Goal: Task Accomplishment & Management: Manage account settings

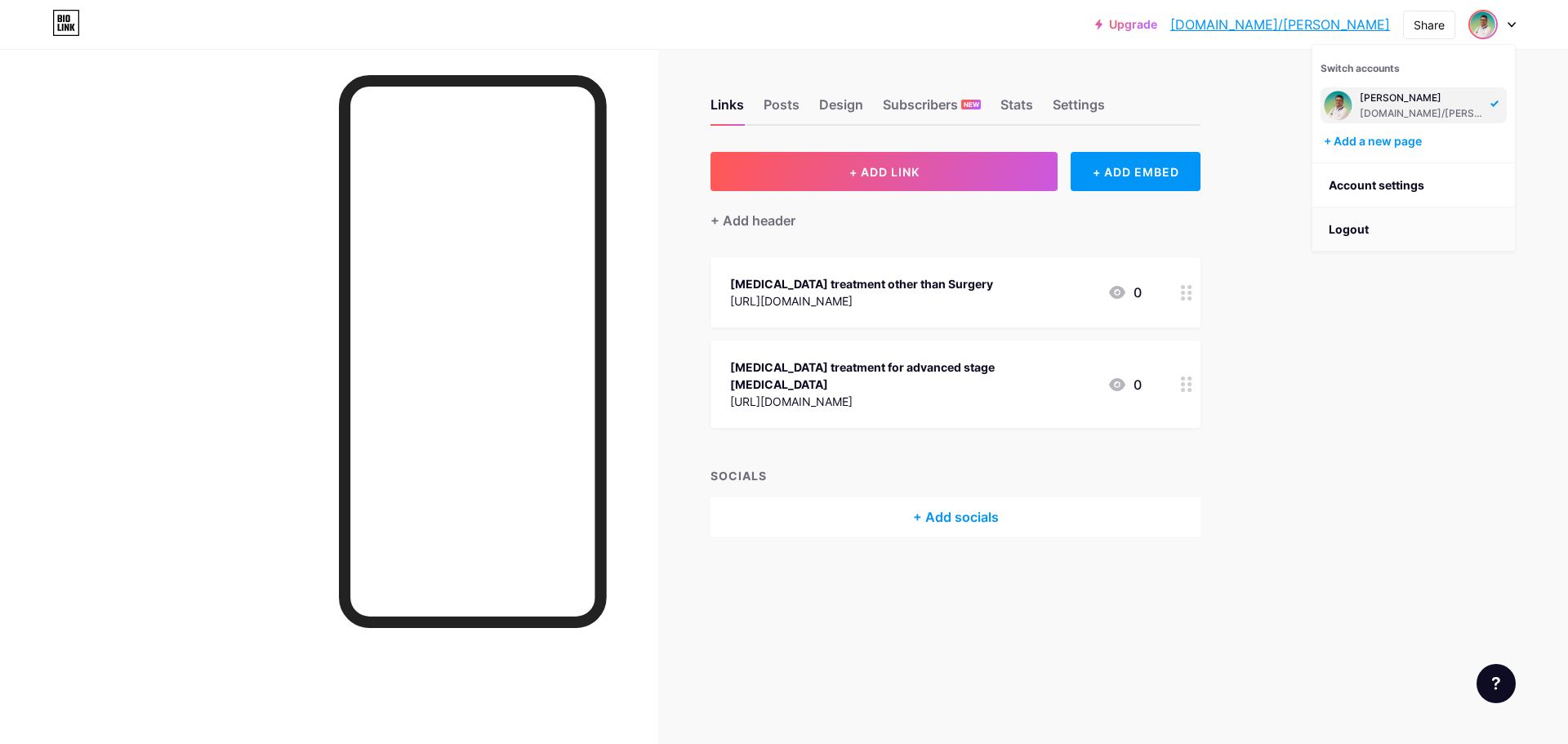
click at [1341, 226] on li "Logout" at bounding box center [1413, 229] width 202 height 44
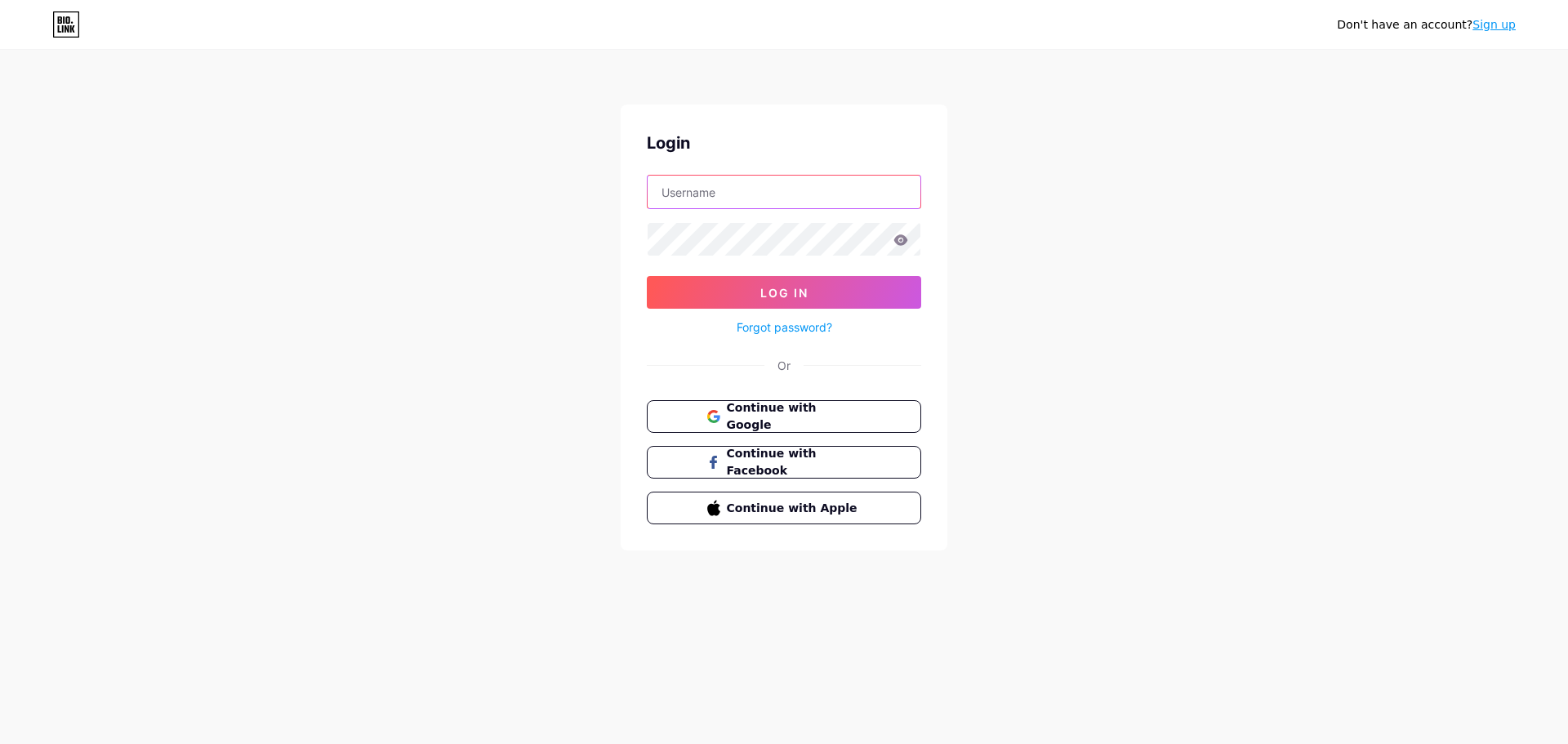
type input "[EMAIL_ADDRESS][DOMAIN_NAME]"
click at [754, 426] on button "Continue with Google" at bounding box center [784, 417] width 278 height 34
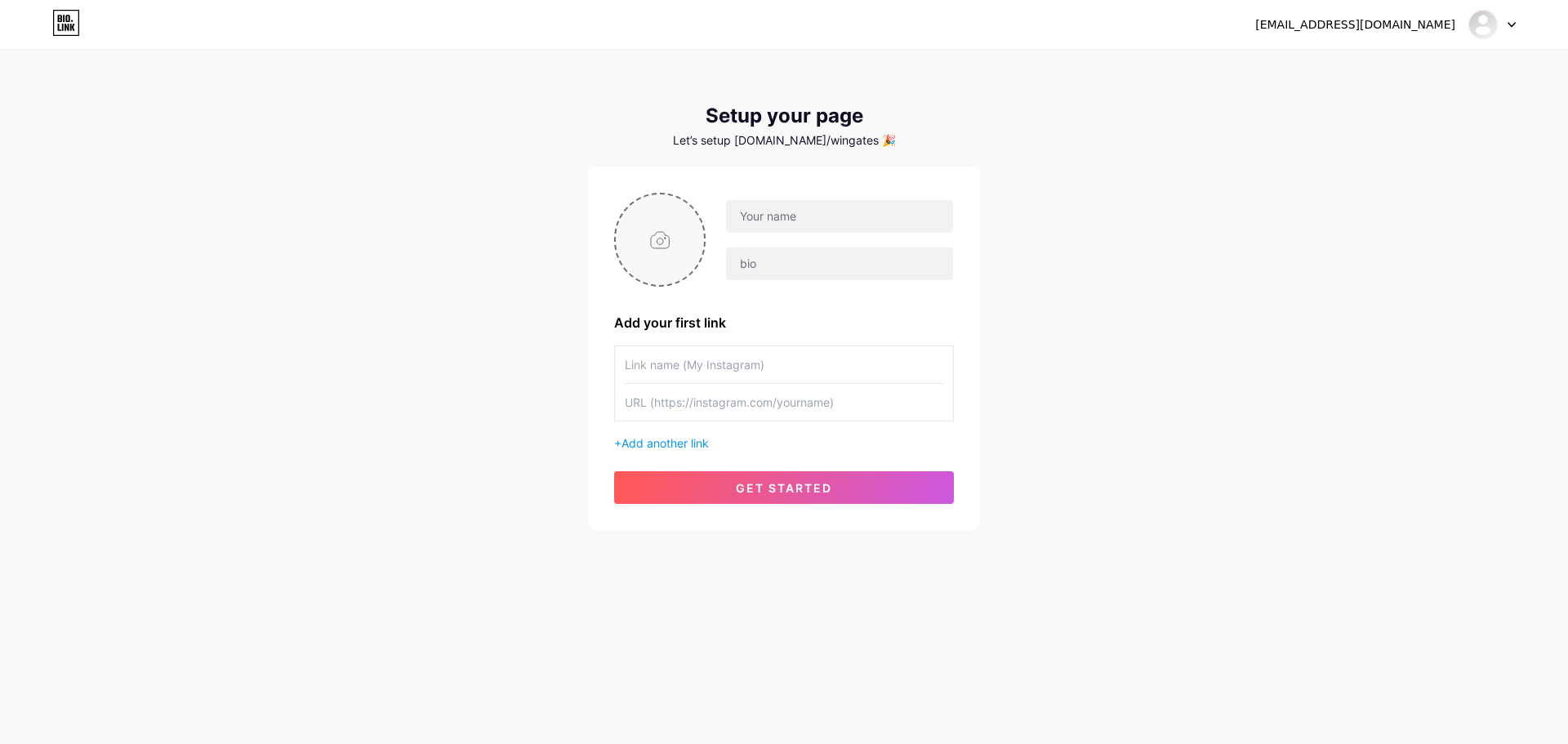
click at [674, 248] on input "file" at bounding box center [660, 239] width 88 height 91
type input "C:\fakepath\Wingate Salisbury.jpg"
click at [788, 225] on input "text" at bounding box center [840, 216] width 227 height 33
paste input "wingatesalisbury"
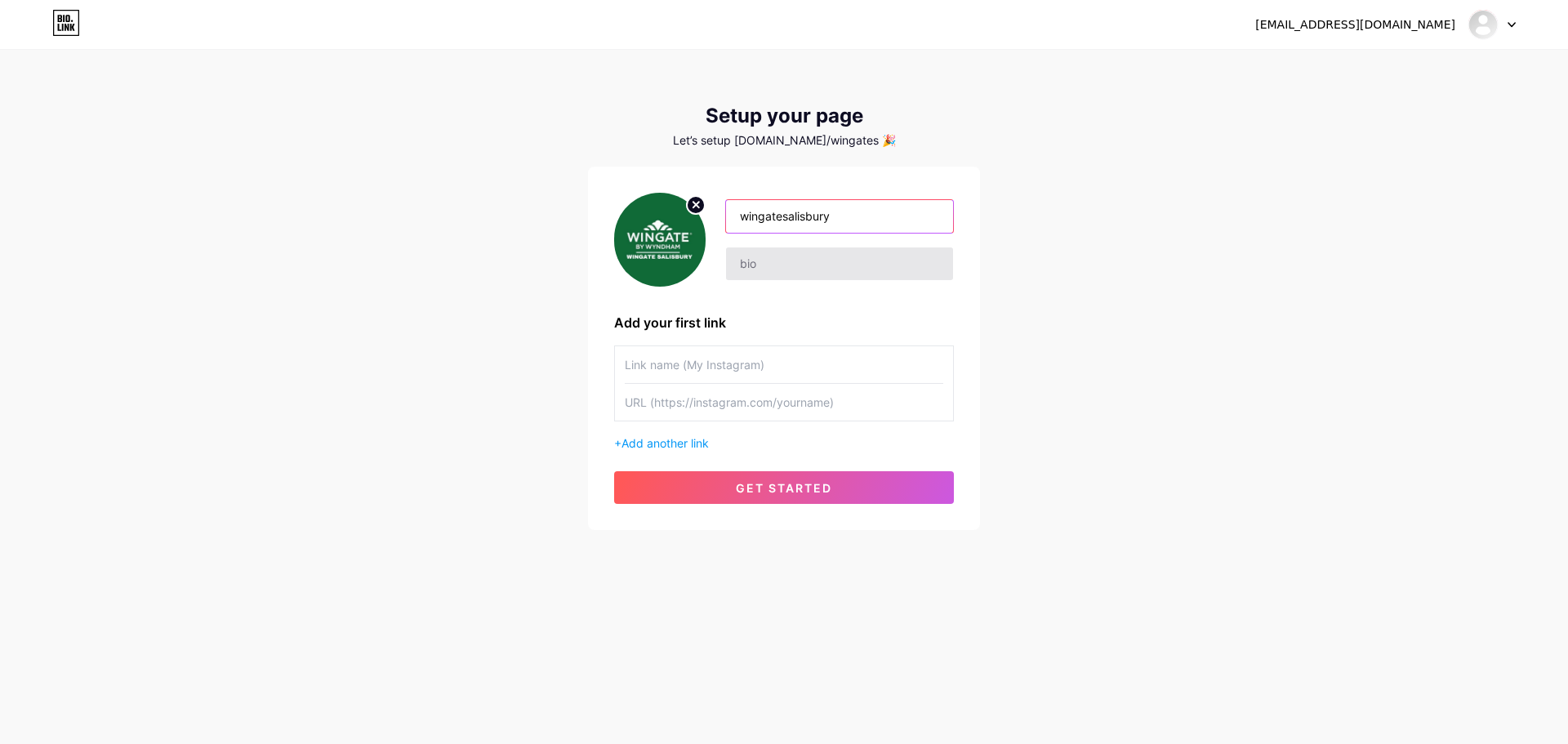
type input "wingatesalisbury"
click at [771, 268] on input "text" at bounding box center [840, 263] width 227 height 33
paste input "Comfortable hotel in Salisbury"
type input "Comfortable hotel in Salisbury"
click at [725, 362] on input "text" at bounding box center [784, 364] width 319 height 37
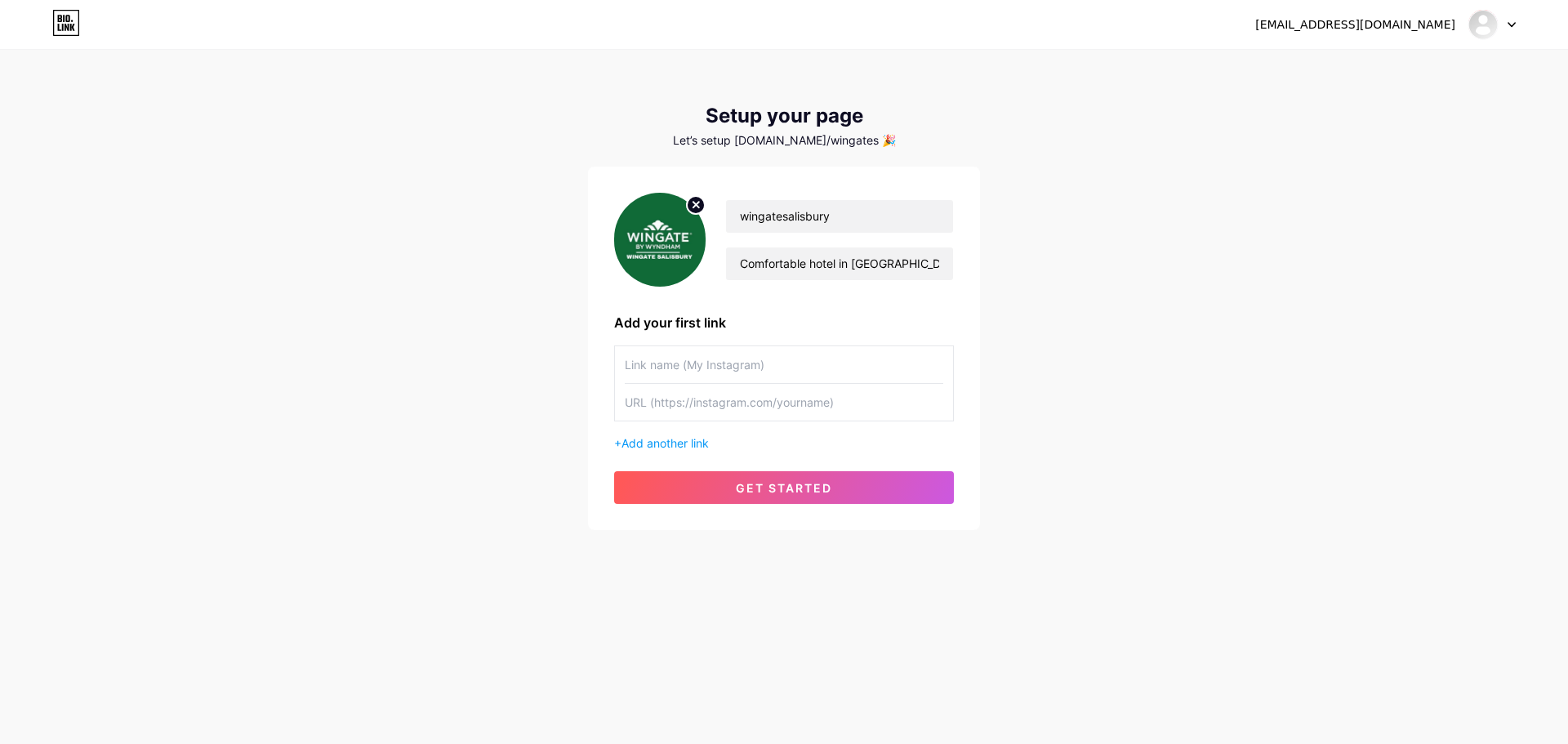
paste input "Comfortable hotel in Salisbury"
type input "Comfortable hotel in Salisbury"
click at [727, 401] on input "text" at bounding box center [784, 402] width 319 height 37
click at [797, 267] on input "Comfortable hotel in Salisbury" at bounding box center [840, 263] width 227 height 33
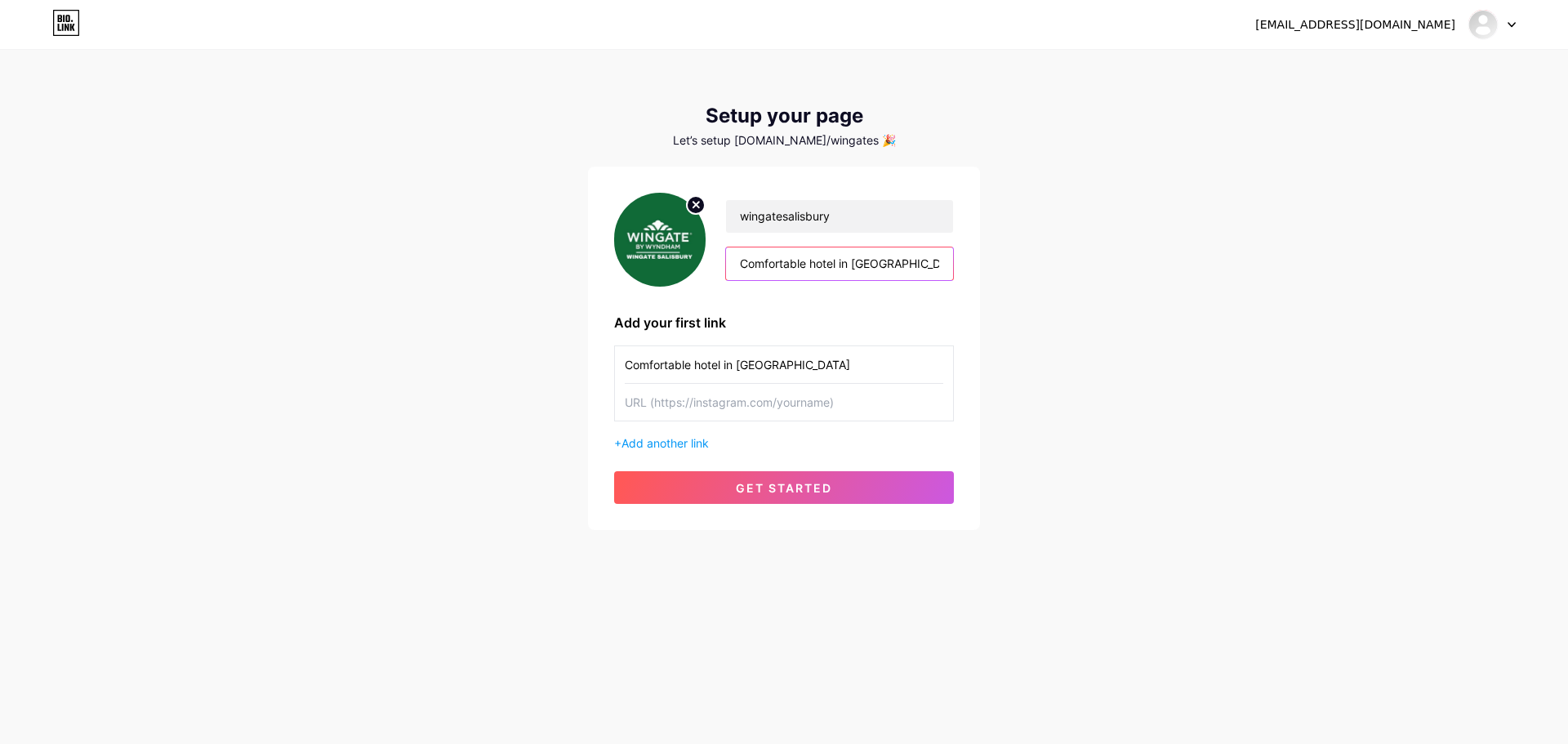
click at [797, 267] on input "Comfortable hotel in Salisbury" at bounding box center [840, 263] width 227 height 33
paste input "Comfortable hotel in Salisbury offering great value, warm service, and a centra…"
type input "Comfortable hotel in Salisbury offering great value, warm service, and a centra…"
drag, startPoint x: 665, startPoint y: 405, endPoint x: 601, endPoint y: 345, distance: 87.7
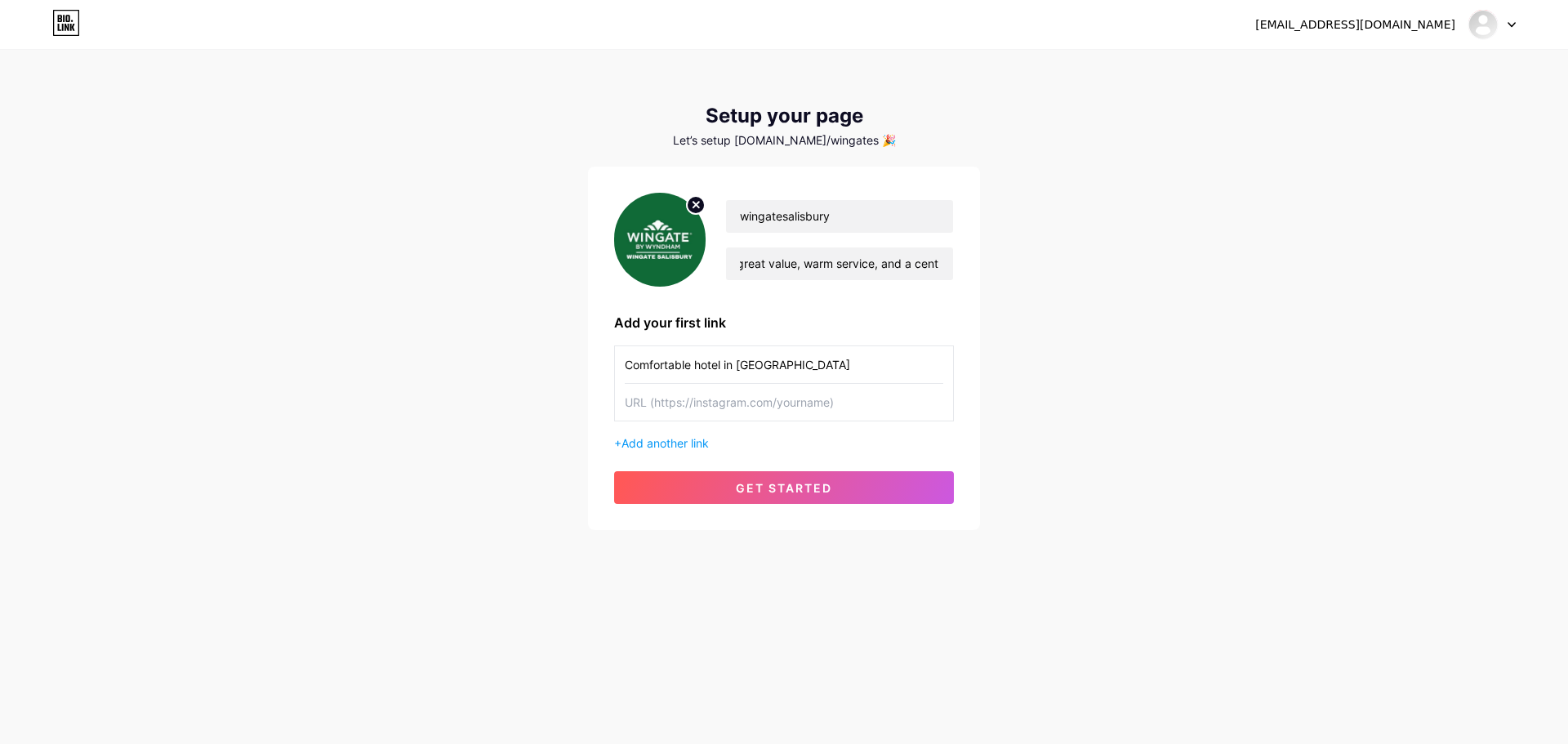
click at [664, 405] on input "text" at bounding box center [784, 402] width 319 height 37
paste input "http://wingatesalisbury.com/"
type input "http://wingatesalisbury.com/"
click at [650, 441] on span "Add another link" at bounding box center [665, 442] width 87 height 14
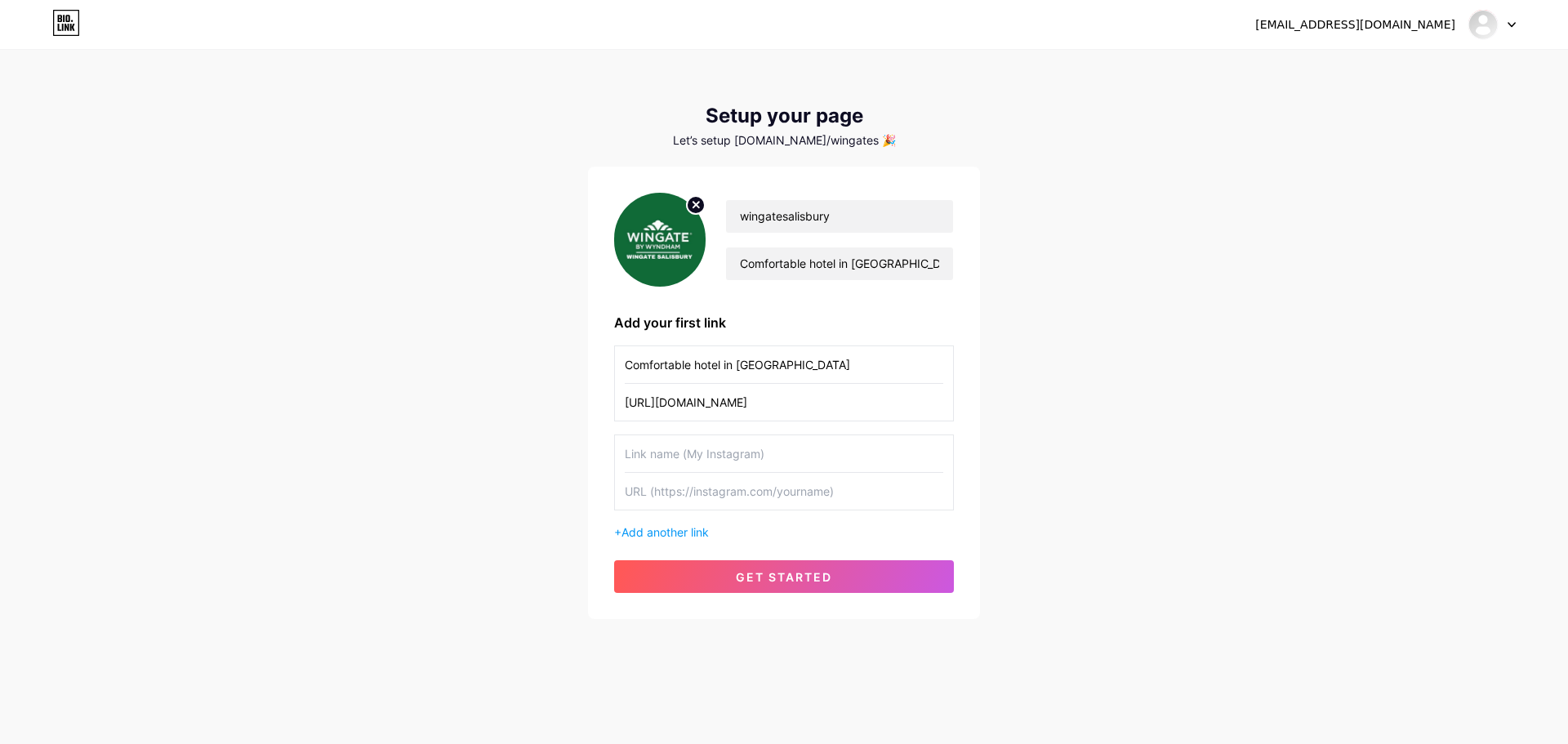
click at [649, 450] on input "text" at bounding box center [784, 453] width 319 height 37
paste input ""Cheap hotels in Salisbury MD ""
type input ""Cheap hotels in Salisbury MD ""
click at [656, 478] on input "text" at bounding box center [784, 491] width 319 height 37
paste input "https://wingatesalisbury.com/solo-travelers-pick-safe-and-cheap-hotels-in-salis…"
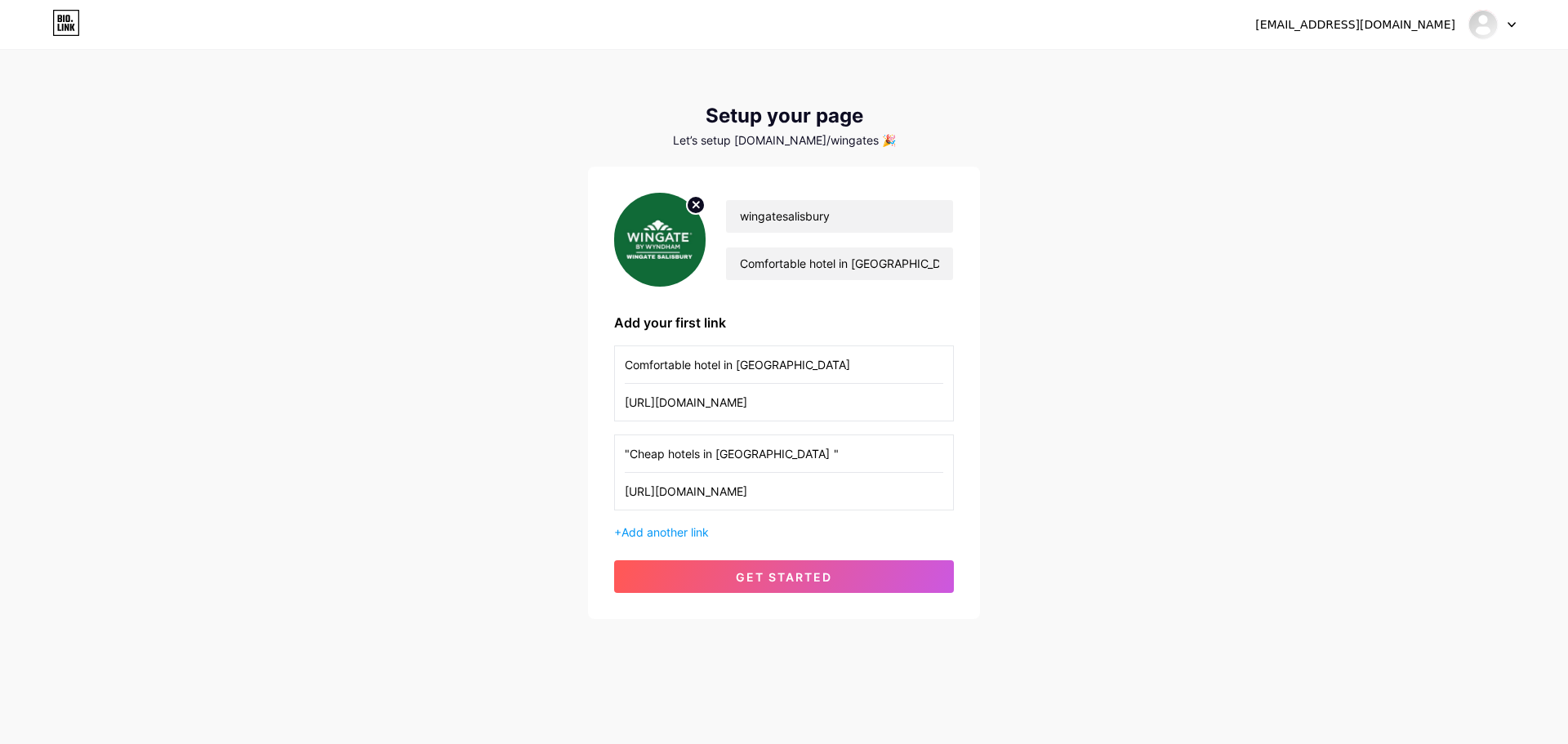
scroll to position [0, 169]
type input "https://wingatesalisbury.com/solo-travelers-pick-safe-and-cheap-hotels-in-salis…"
click at [778, 586] on button "get started" at bounding box center [784, 576] width 340 height 33
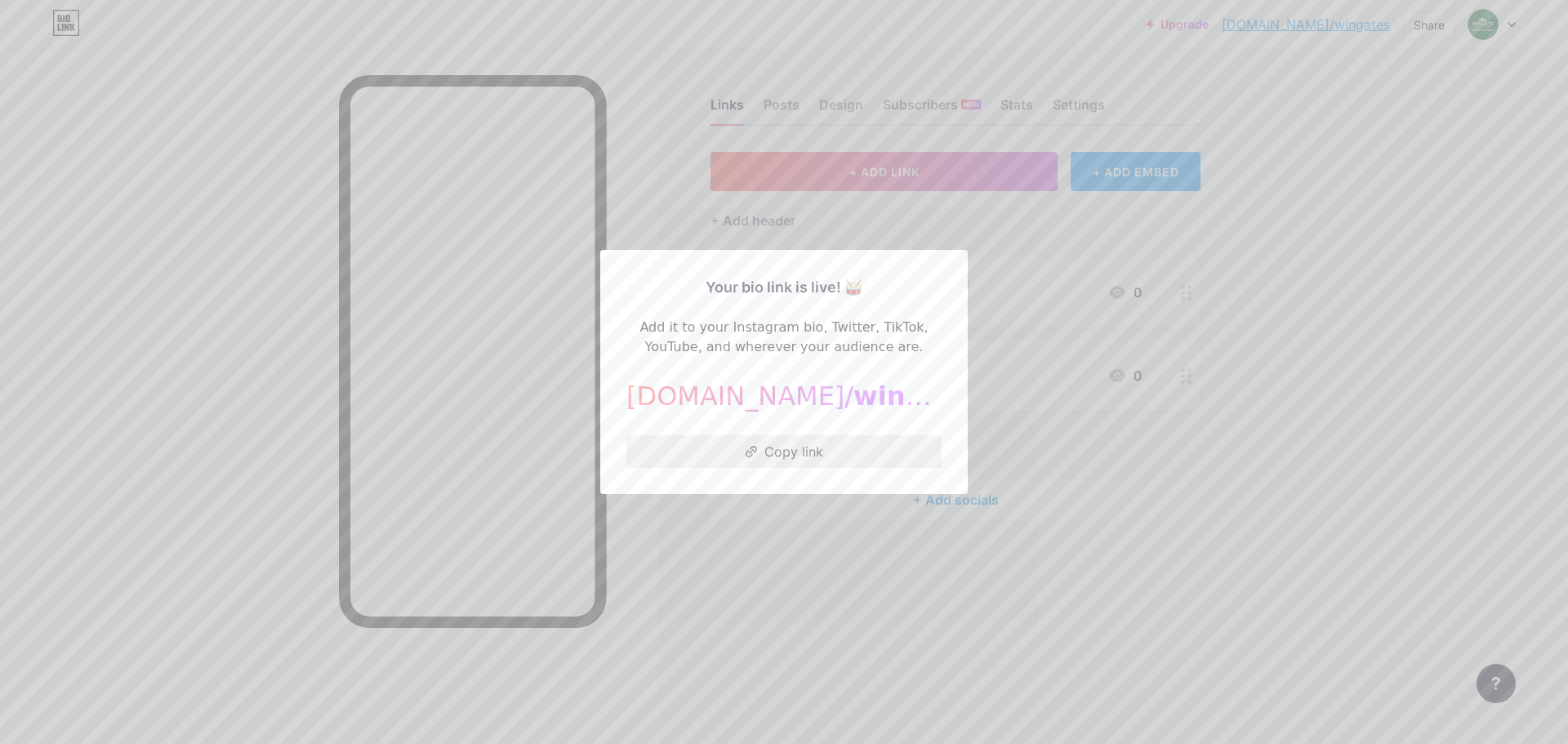
click at [801, 454] on button "Copy link" at bounding box center [784, 451] width 315 height 33
